Goal: Task Accomplishment & Management: Use online tool/utility

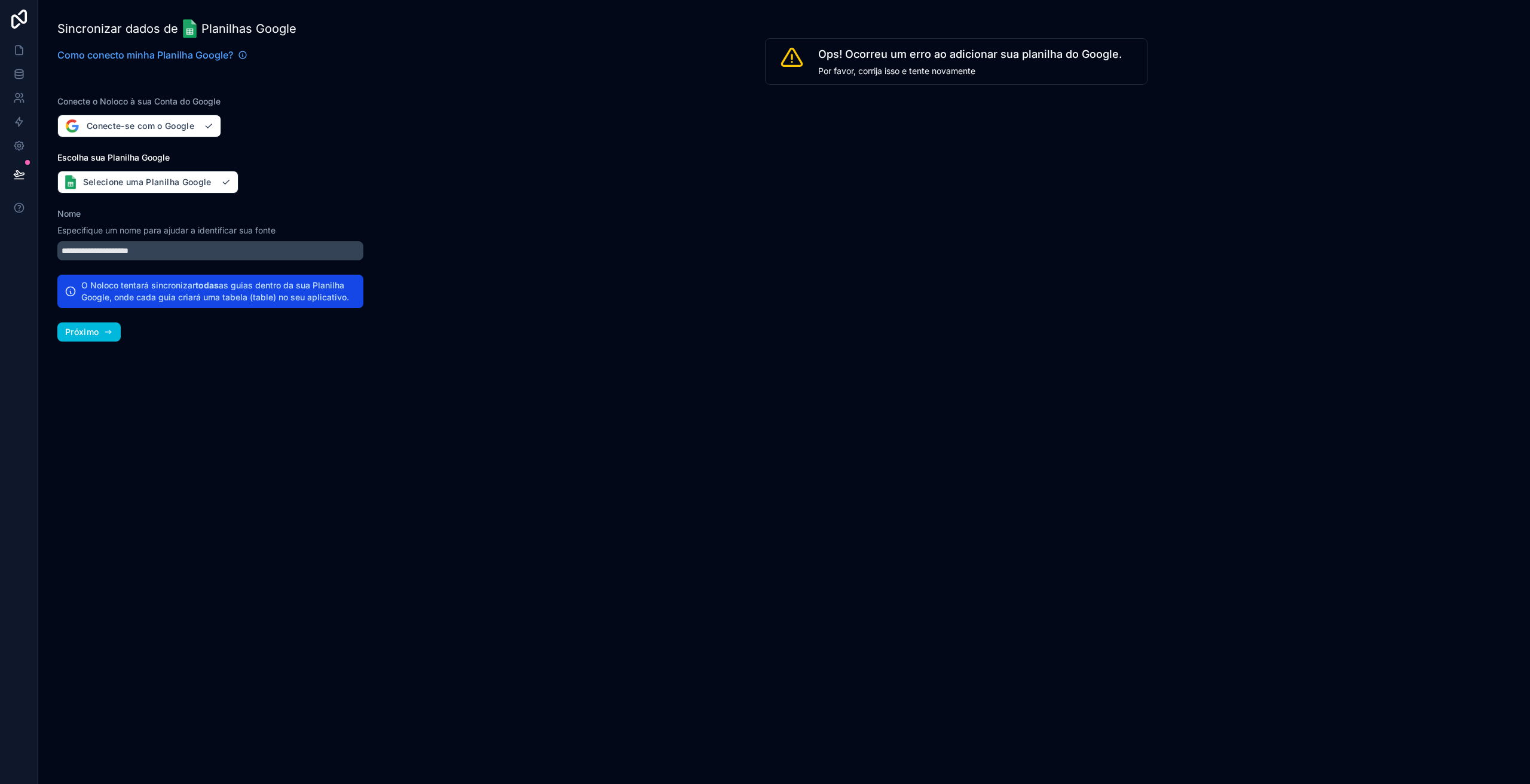
click at [86, 330] on font "Próximo" at bounding box center [82, 332] width 34 height 10
click at [101, 331] on button "Próximo" at bounding box center [89, 332] width 63 height 19
click at [81, 327] on font "Próximo" at bounding box center [82, 332] width 34 height 10
click at [896, 70] on font "Por favor, corrija isso e tente novamente" at bounding box center [896, 70] width 157 height 10
drag, startPoint x: 1018, startPoint y: 60, endPoint x: 851, endPoint y: 49, distance: 167.4
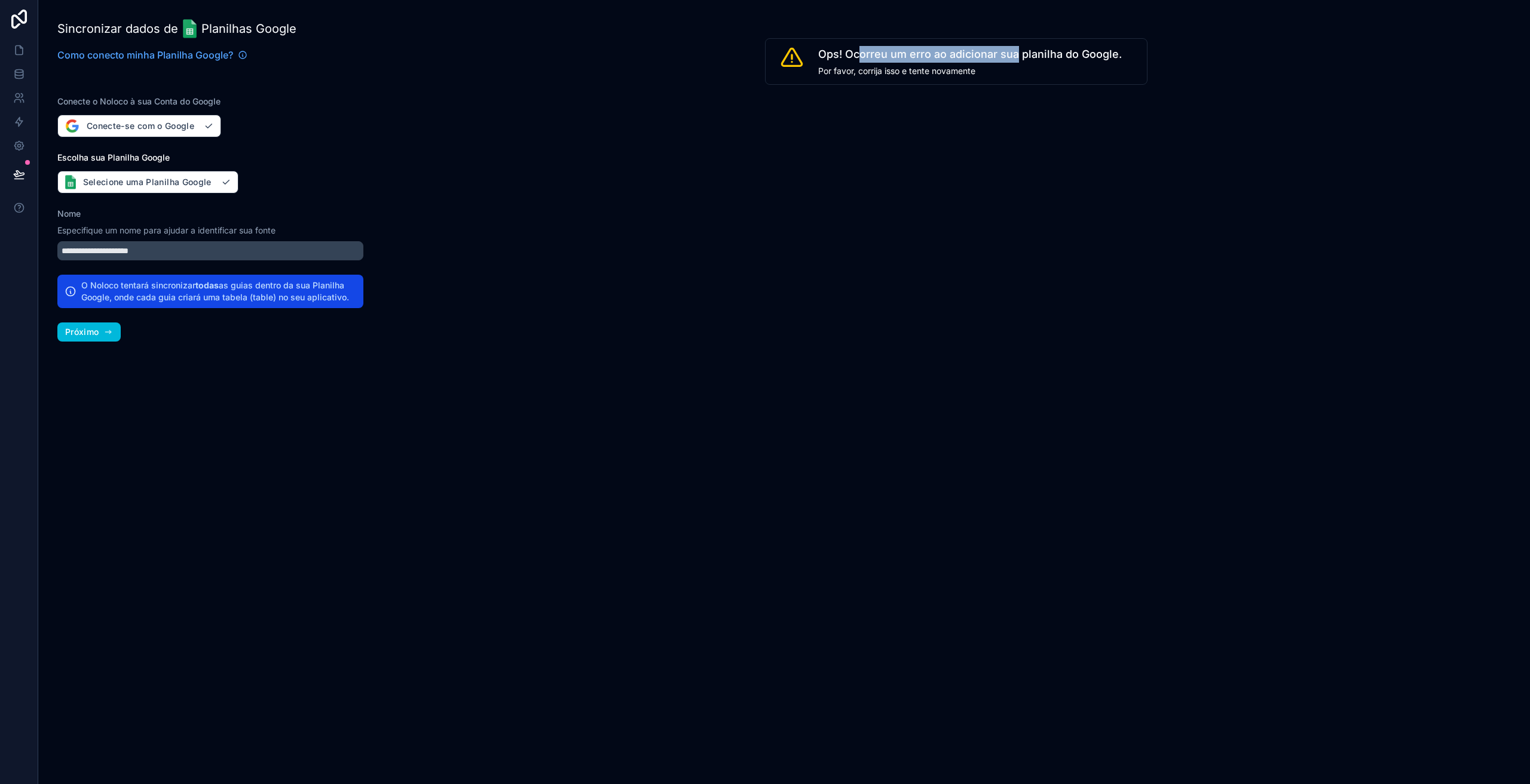
click at [854, 49] on span "Ops! Ocorreu um erro ao adicionar sua planilha do Google." at bounding box center [970, 54] width 304 height 17
click at [126, 181] on font "Selecione uma Planilha Google" at bounding box center [147, 181] width 129 height 10
click at [86, 328] on font "Próximo" at bounding box center [82, 332] width 34 height 10
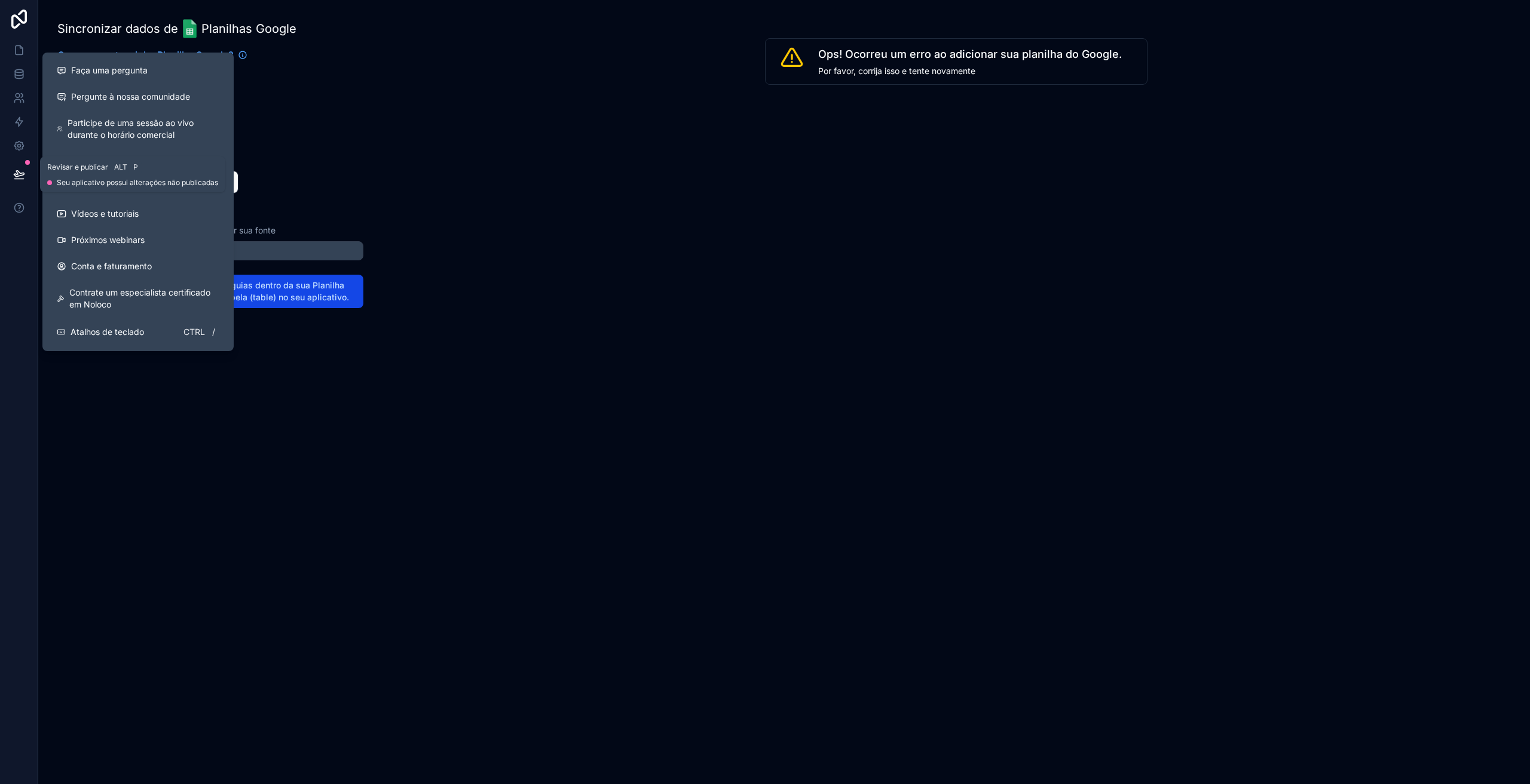
click at [20, 177] on icon at bounding box center [18, 174] width 12 height 12
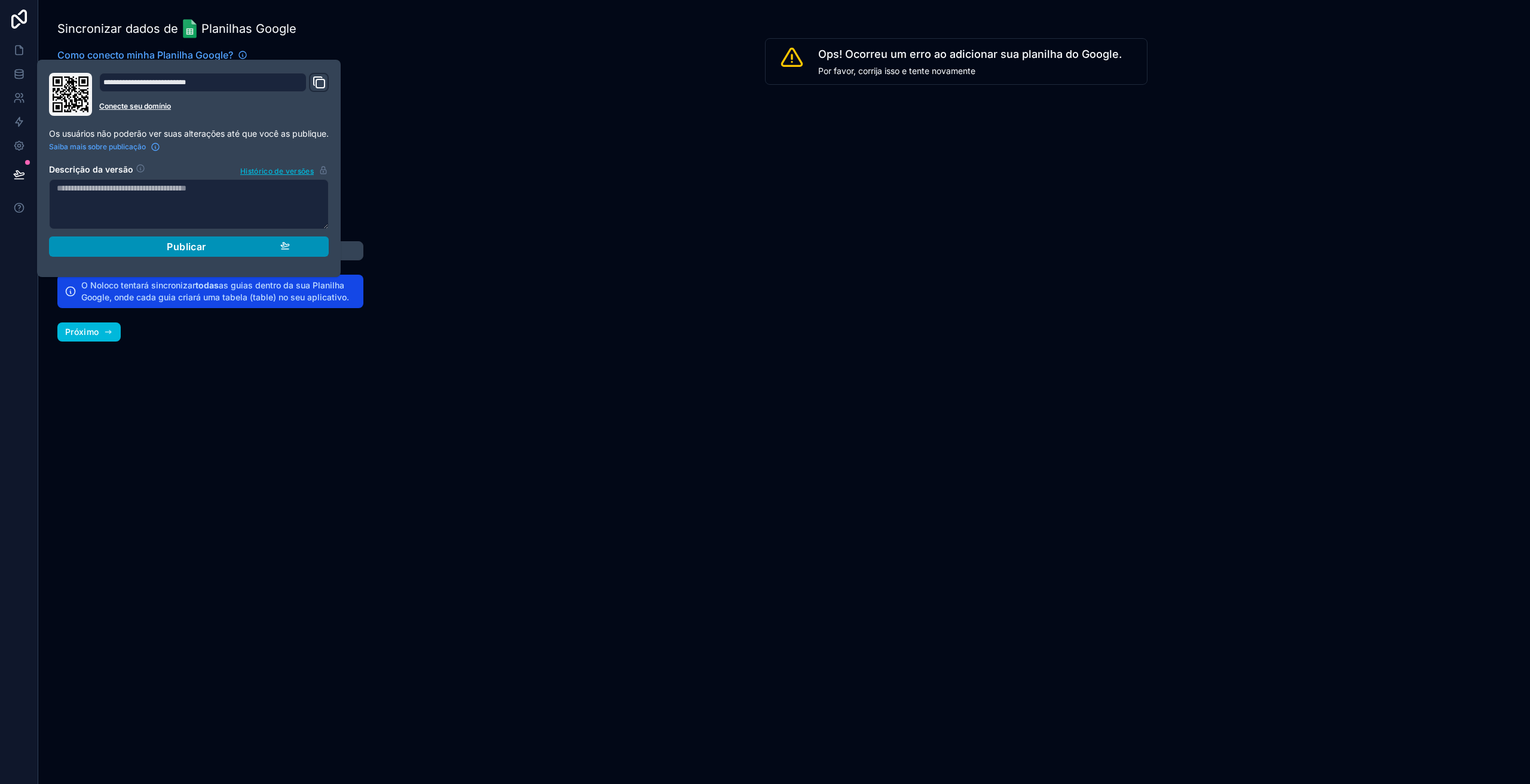
click at [150, 249] on div "Publicar" at bounding box center [189, 246] width 202 height 12
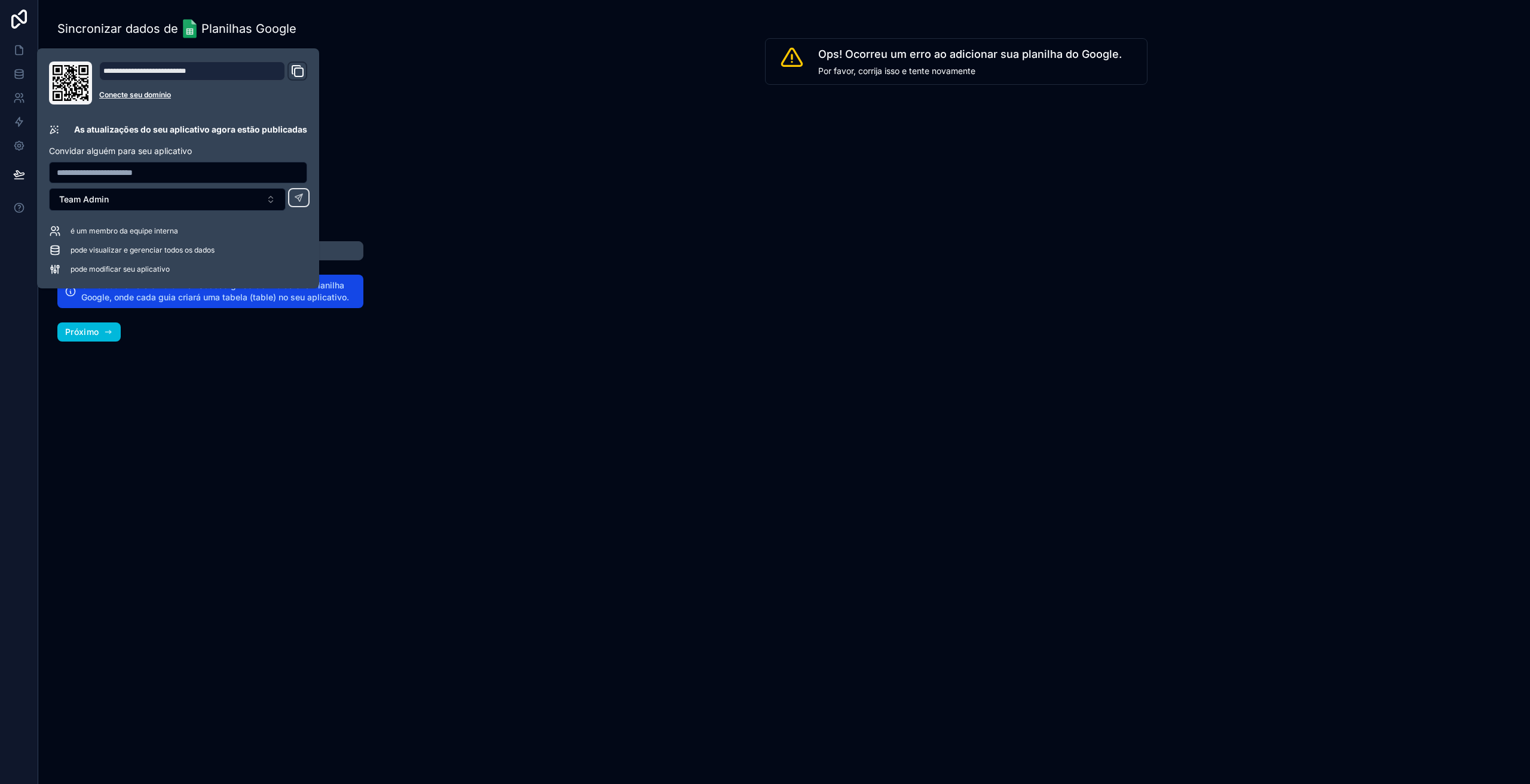
click at [225, 431] on div "**********" at bounding box center [210, 392] width 345 height 784
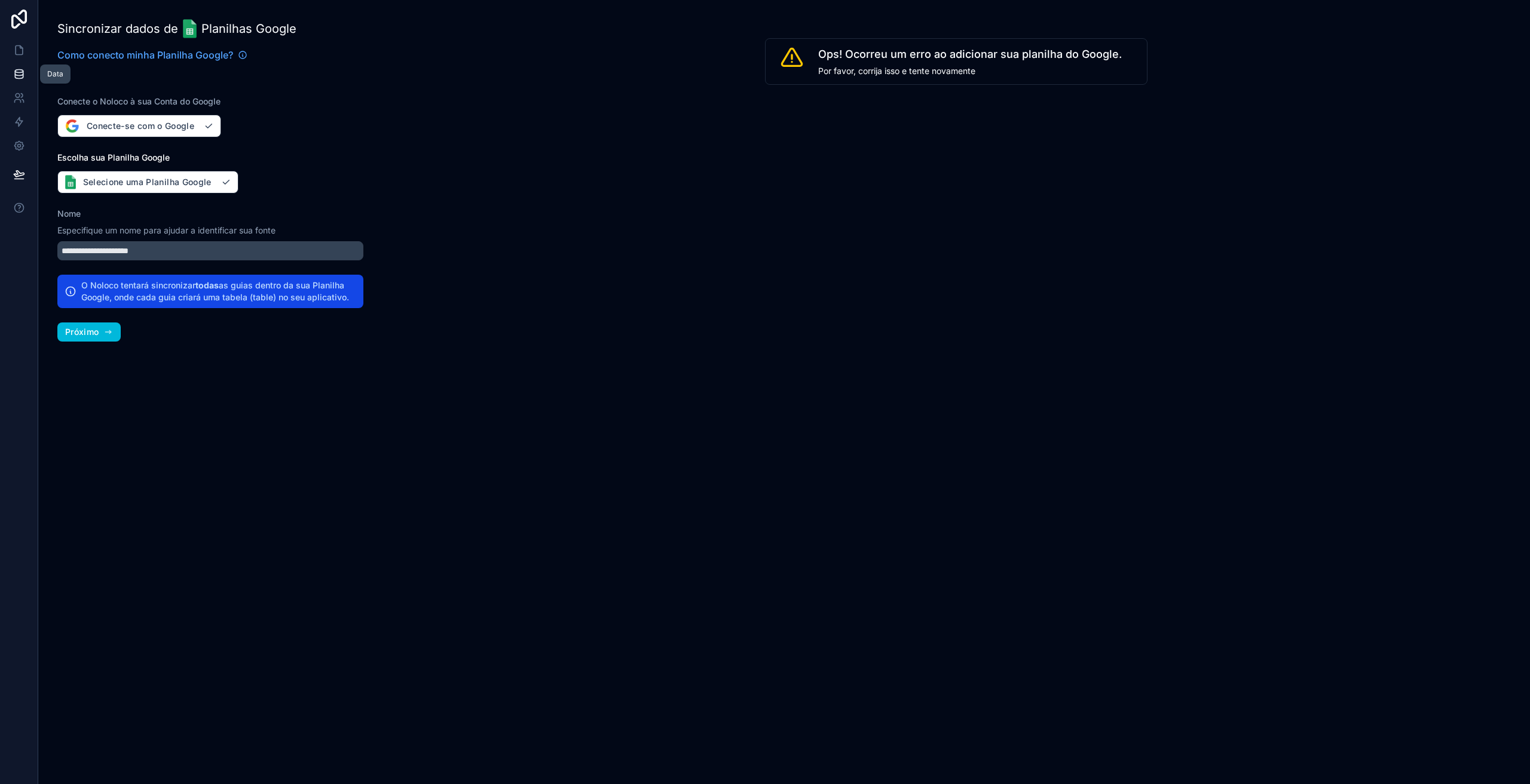
click at [22, 70] on icon at bounding box center [18, 74] width 12 height 12
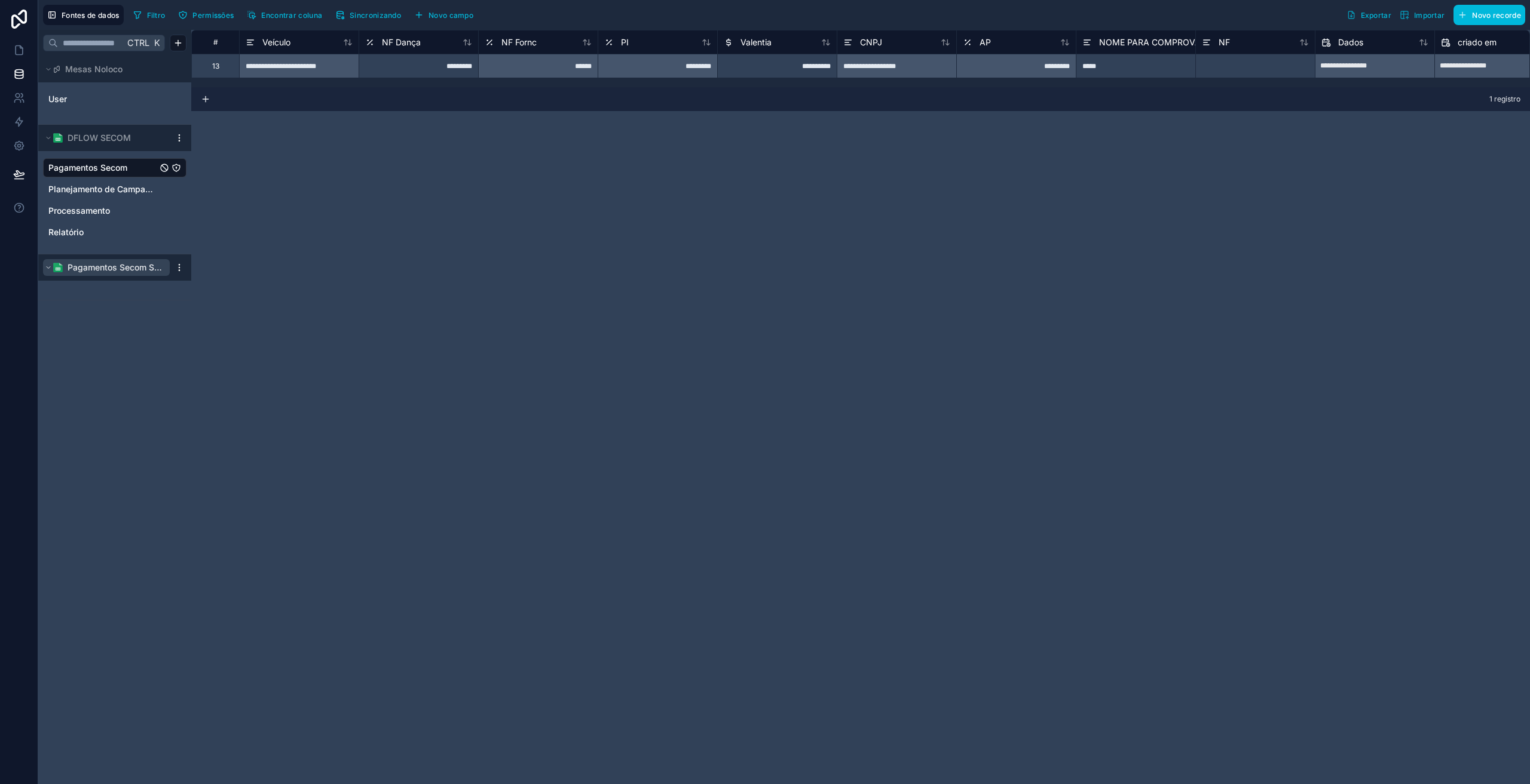
click at [129, 270] on font "Pagamentos Secom Suite" at bounding box center [118, 267] width 102 height 10
click at [48, 266] on icon at bounding box center [49, 268] width 2 height 3
click at [148, 268] on font "Pagamentos Secom Suite" at bounding box center [118, 267] width 102 height 10
click at [180, 269] on html "**********" at bounding box center [765, 392] width 1530 height 784
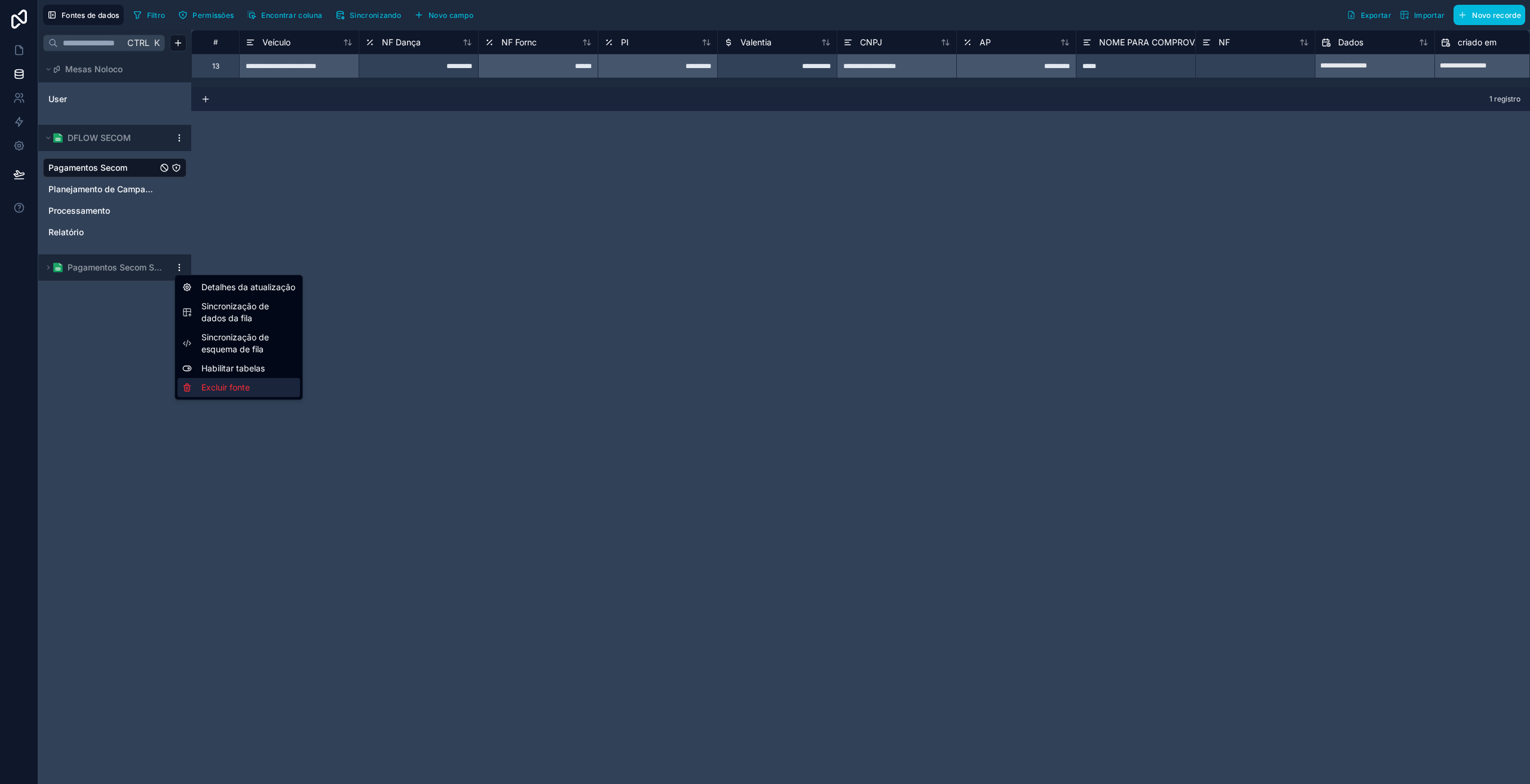
click at [232, 384] on font "Excluir fonte" at bounding box center [225, 387] width 49 height 10
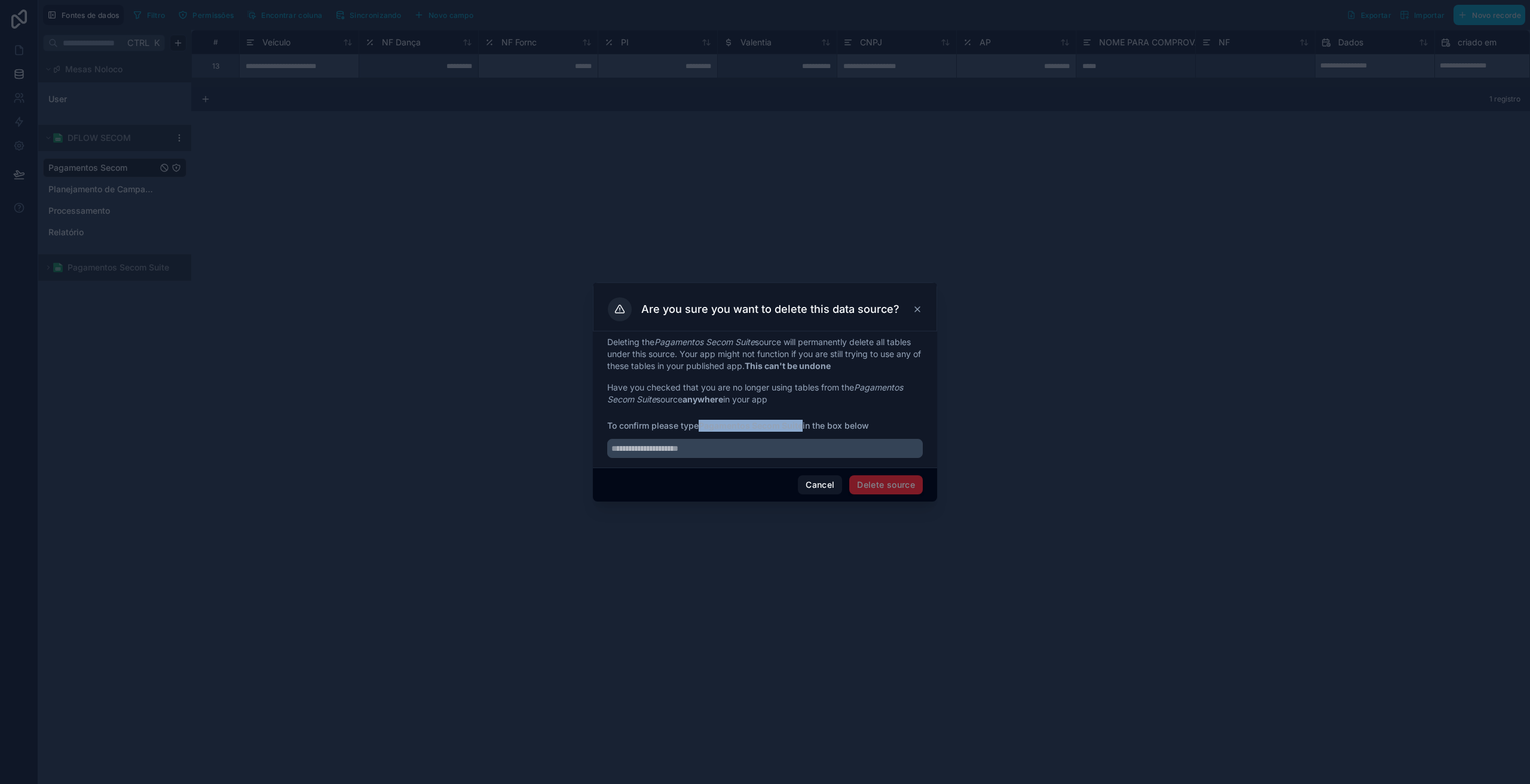
drag, startPoint x: 805, startPoint y: 424, endPoint x: 701, endPoint y: 428, distance: 104.1
click at [701, 428] on strong "Pagamentos Secom Suite" at bounding box center [751, 425] width 104 height 10
copy strong "Pagamentos Secom Suite"
click at [675, 450] on input "text" at bounding box center [764, 448] width 316 height 19
paste input "**********"
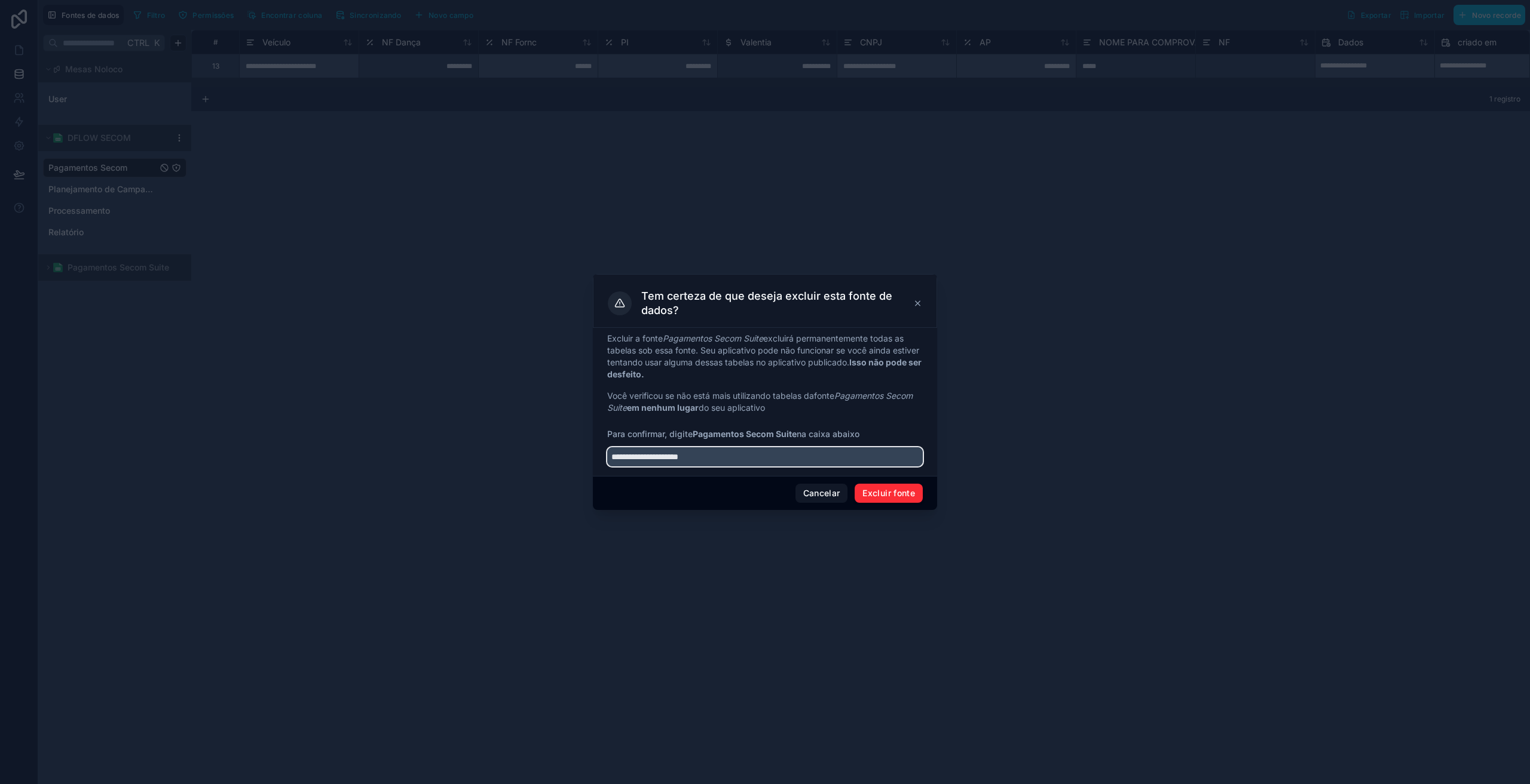
type input "**********"
click at [872, 487] on button "Excluir fonte" at bounding box center [888, 493] width 68 height 19
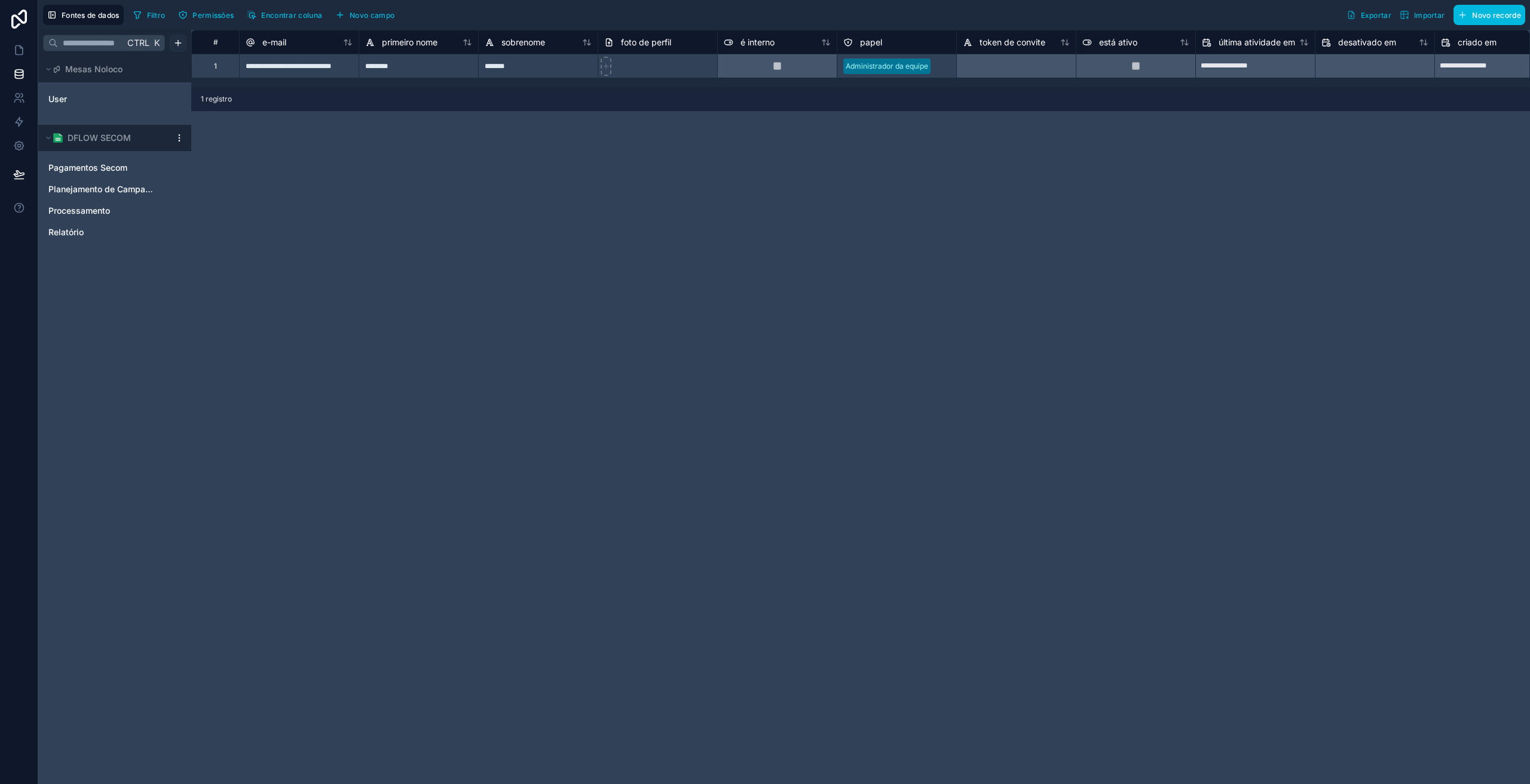
click at [183, 42] on html "**********" at bounding box center [765, 392] width 1530 height 784
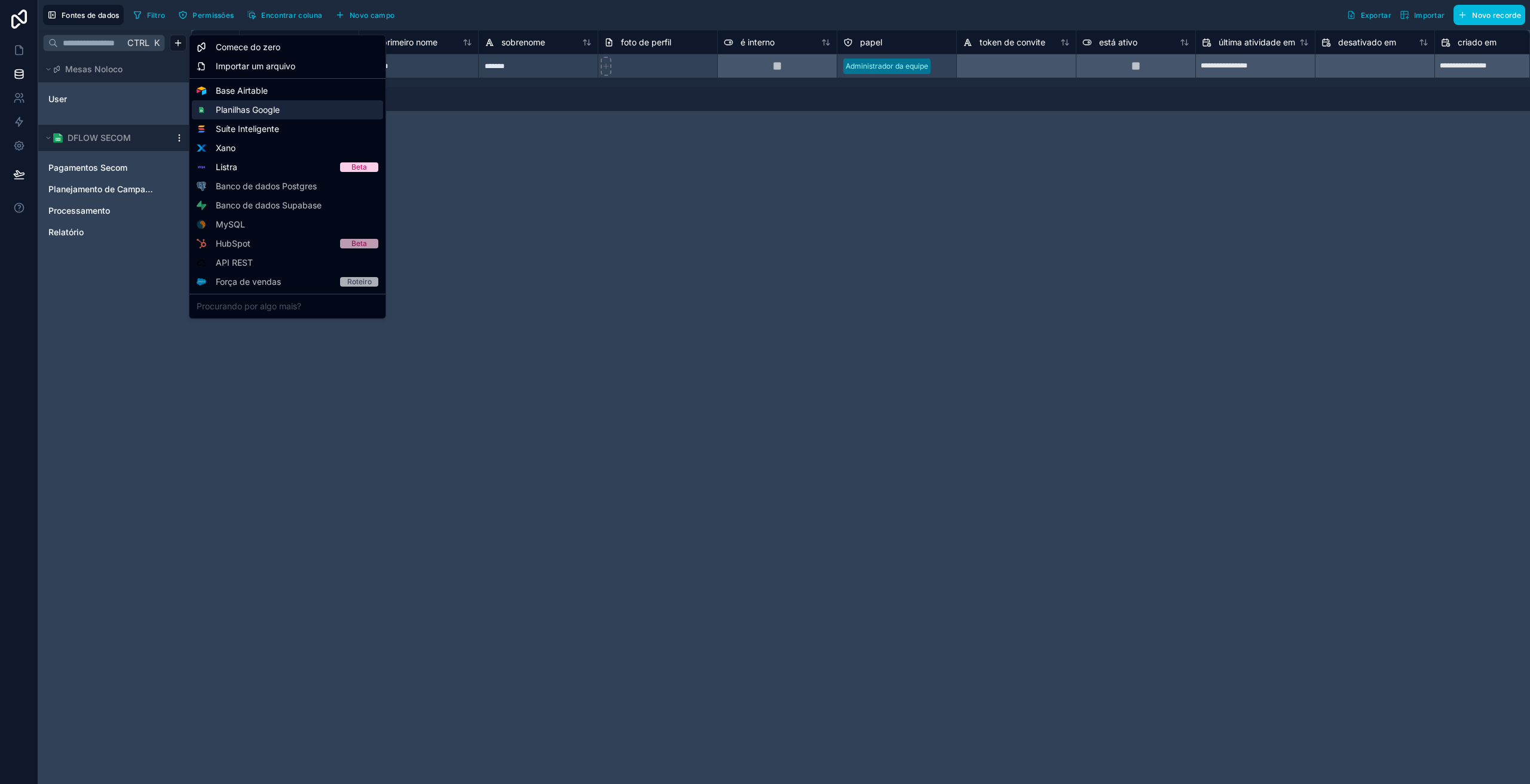
click at [235, 110] on font "Planilhas Google" at bounding box center [248, 109] width 64 height 10
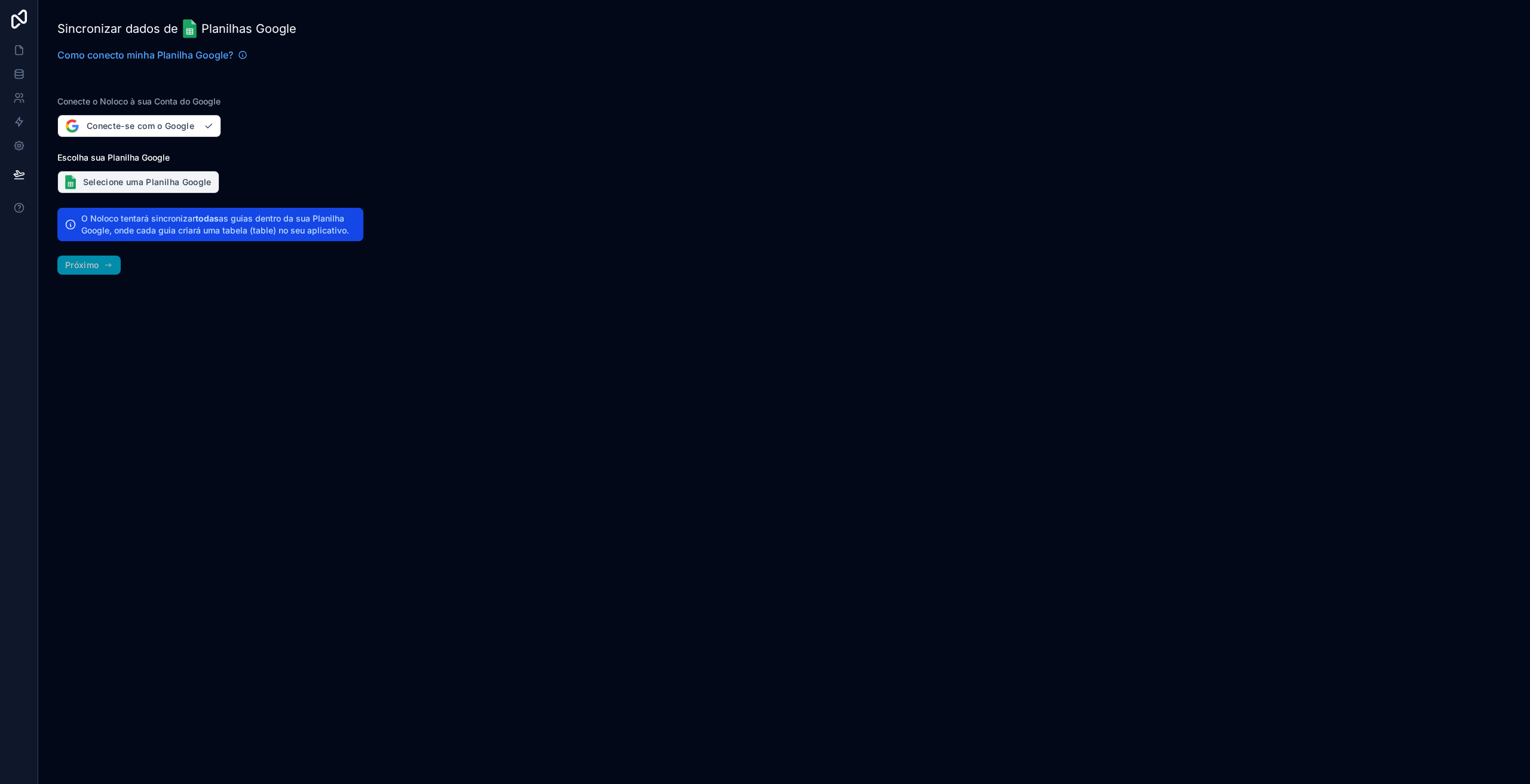
click at [123, 186] on font "Selecione uma Planilha Google" at bounding box center [147, 181] width 129 height 10
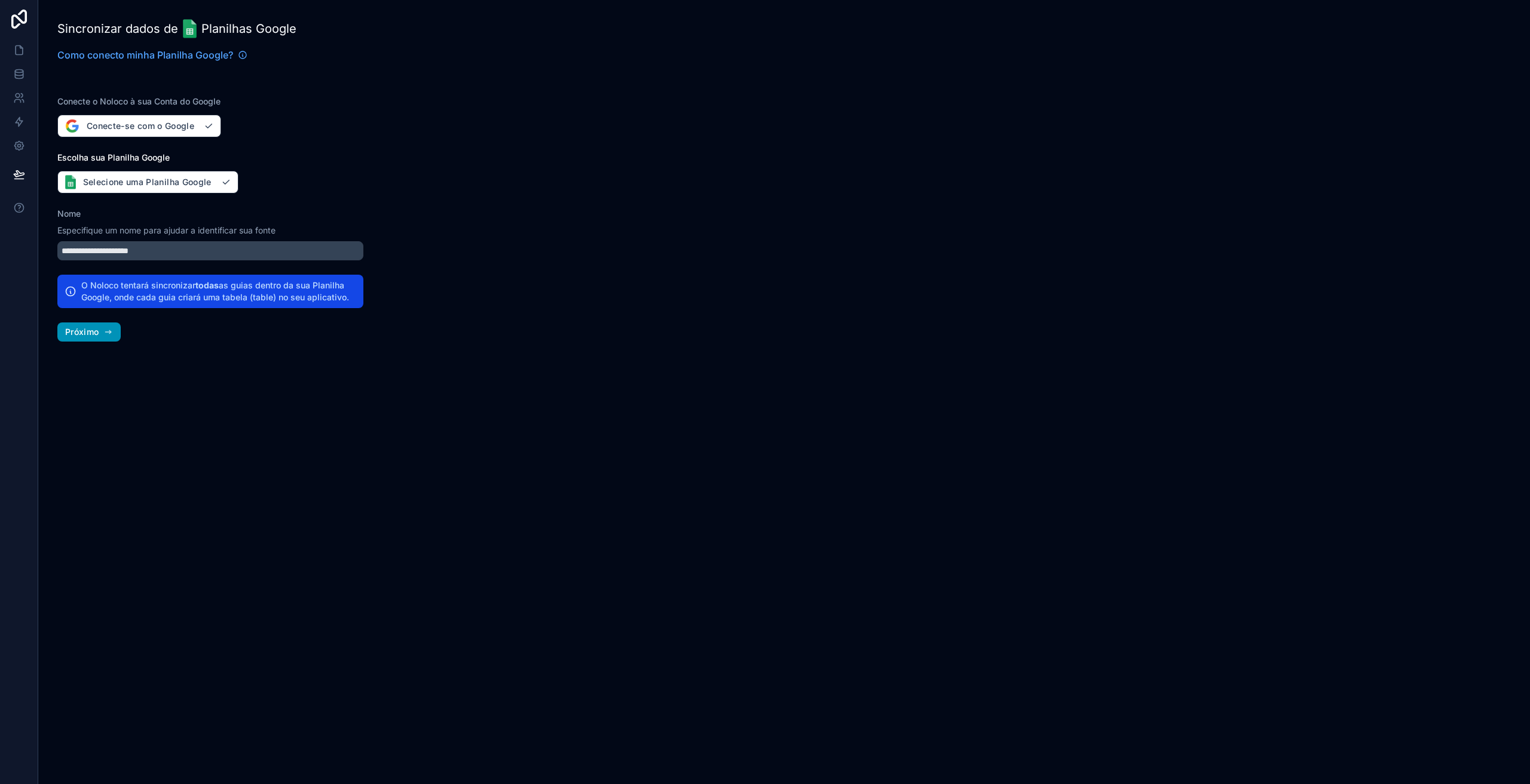
click at [99, 330] on button "Próximo" at bounding box center [89, 332] width 63 height 19
click at [90, 337] on span "Próximo" at bounding box center [82, 332] width 34 height 10
click at [323, 530] on div "**********" at bounding box center [210, 392] width 345 height 784
click at [94, 337] on span "Próximo" at bounding box center [82, 332] width 34 height 10
click at [93, 332] on font "Próximo" at bounding box center [82, 332] width 34 height 10
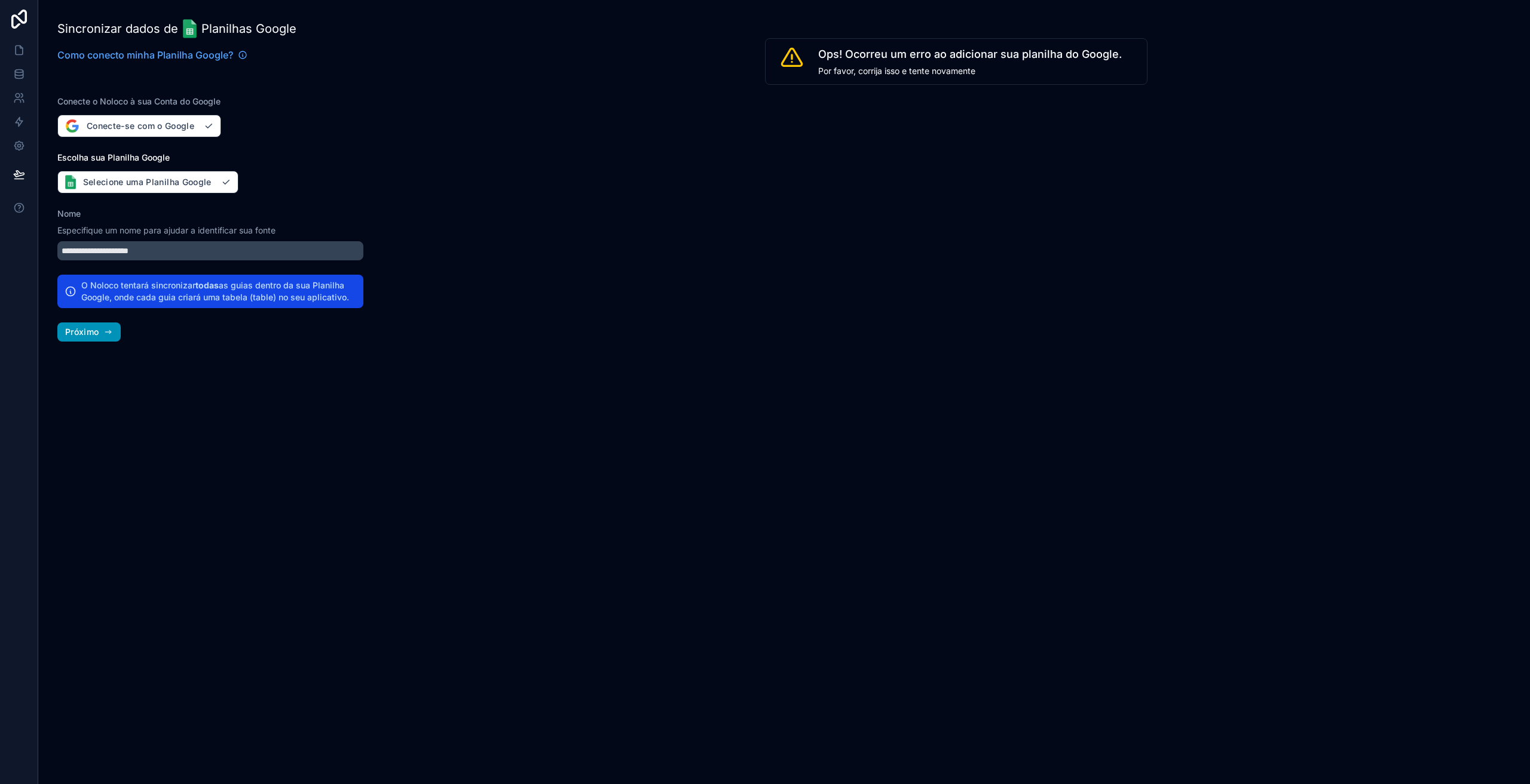
click at [79, 338] on button "Próximo" at bounding box center [89, 332] width 63 height 19
